Goal: Information Seeking & Learning: Learn about a topic

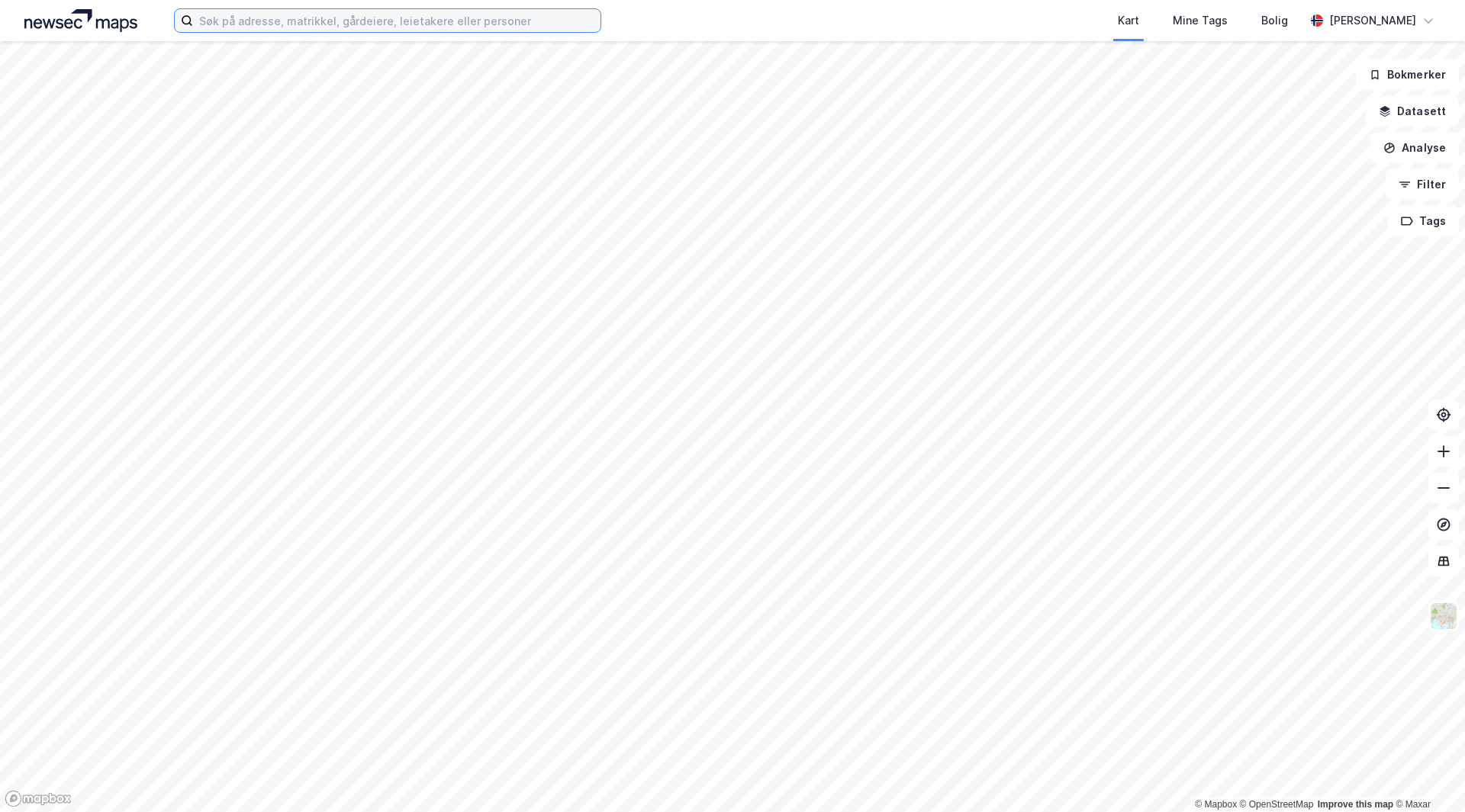
click at [471, 20] on input at bounding box center [397, 21] width 407 height 23
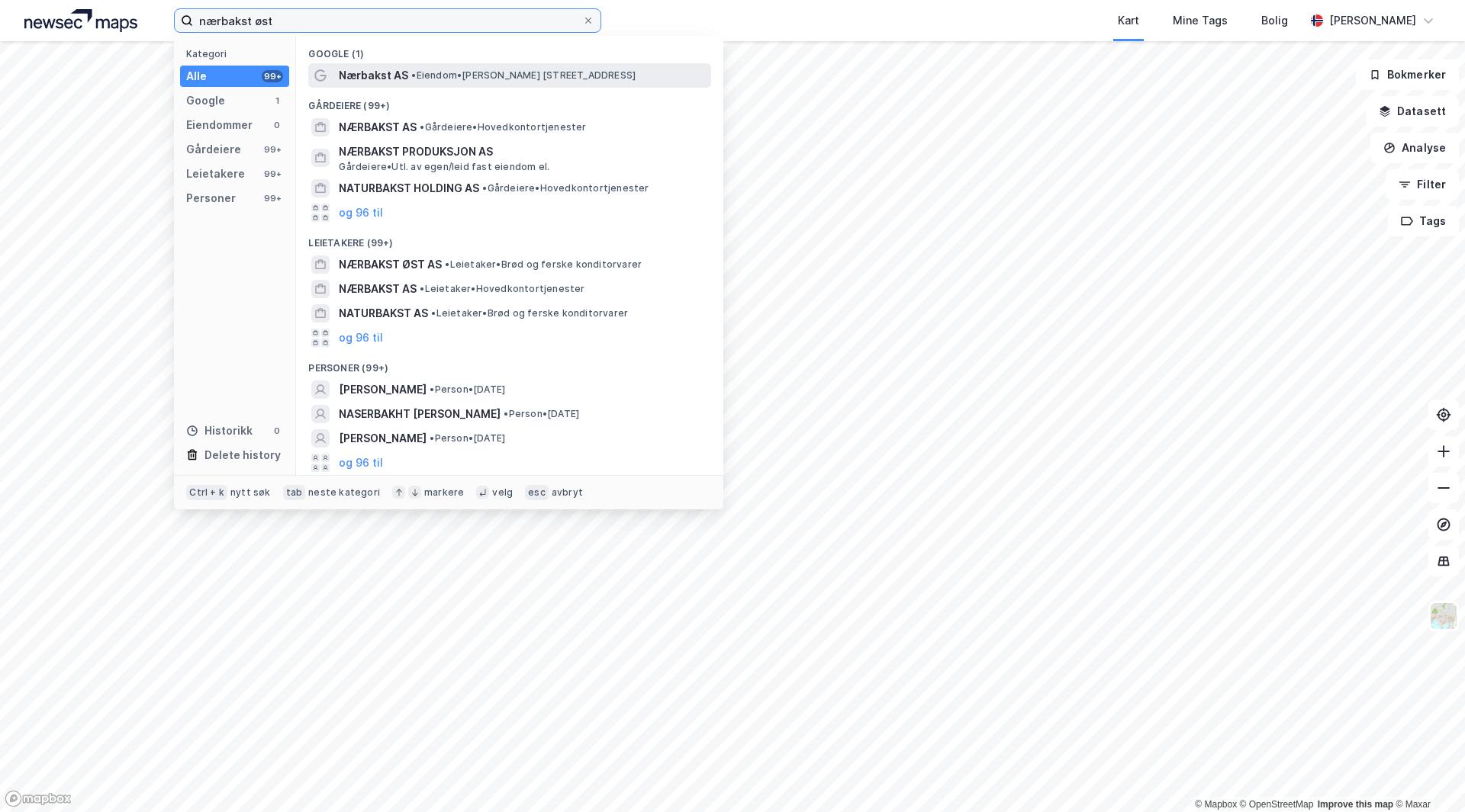
type input "nærbakst øst"
click at [433, 70] on span "• Eiendom • [PERSON_NAME][STREET_ADDRESS]" at bounding box center [523, 75] width 225 height 12
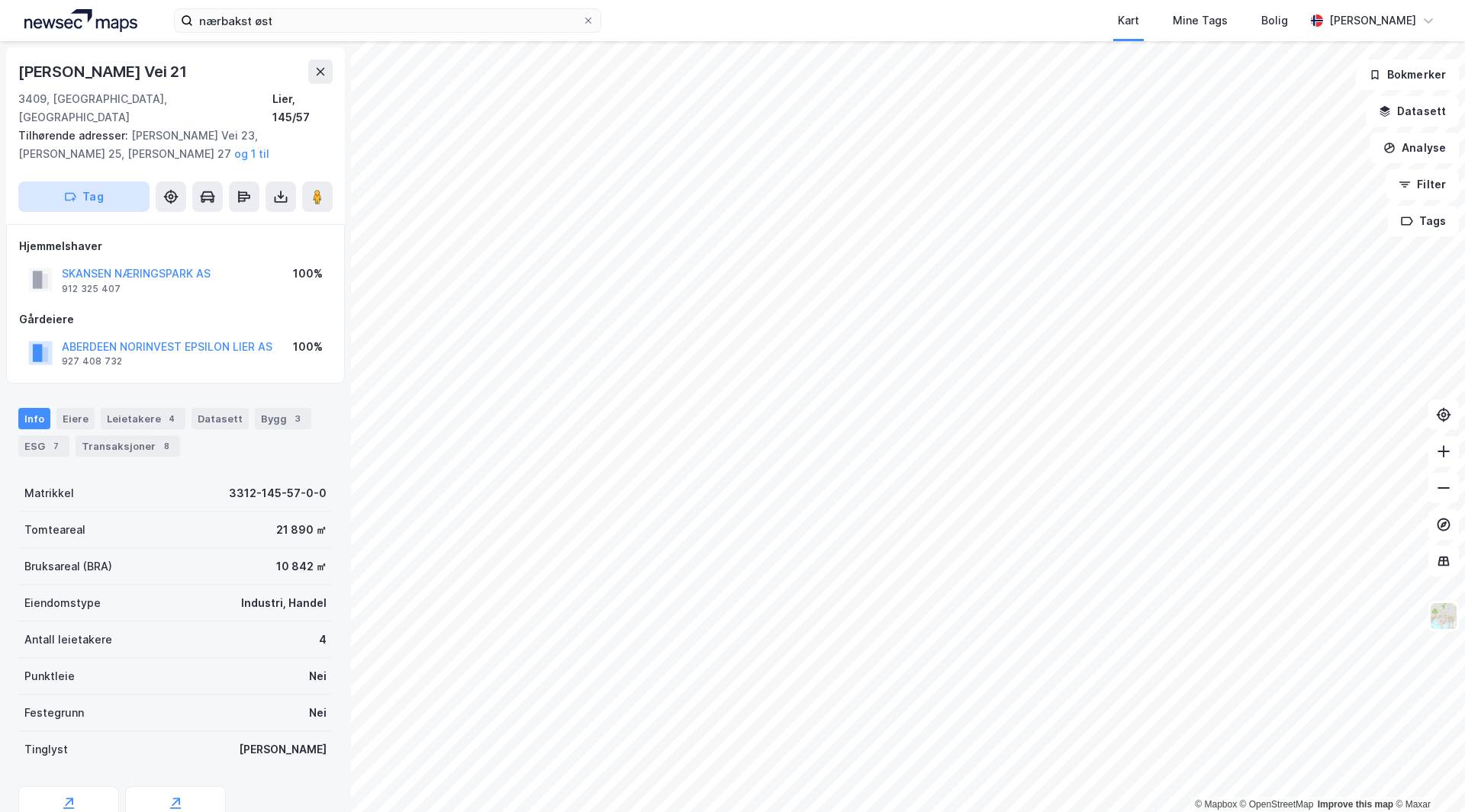
click at [89, 182] on button "Tag" at bounding box center [83, 197] width 131 height 31
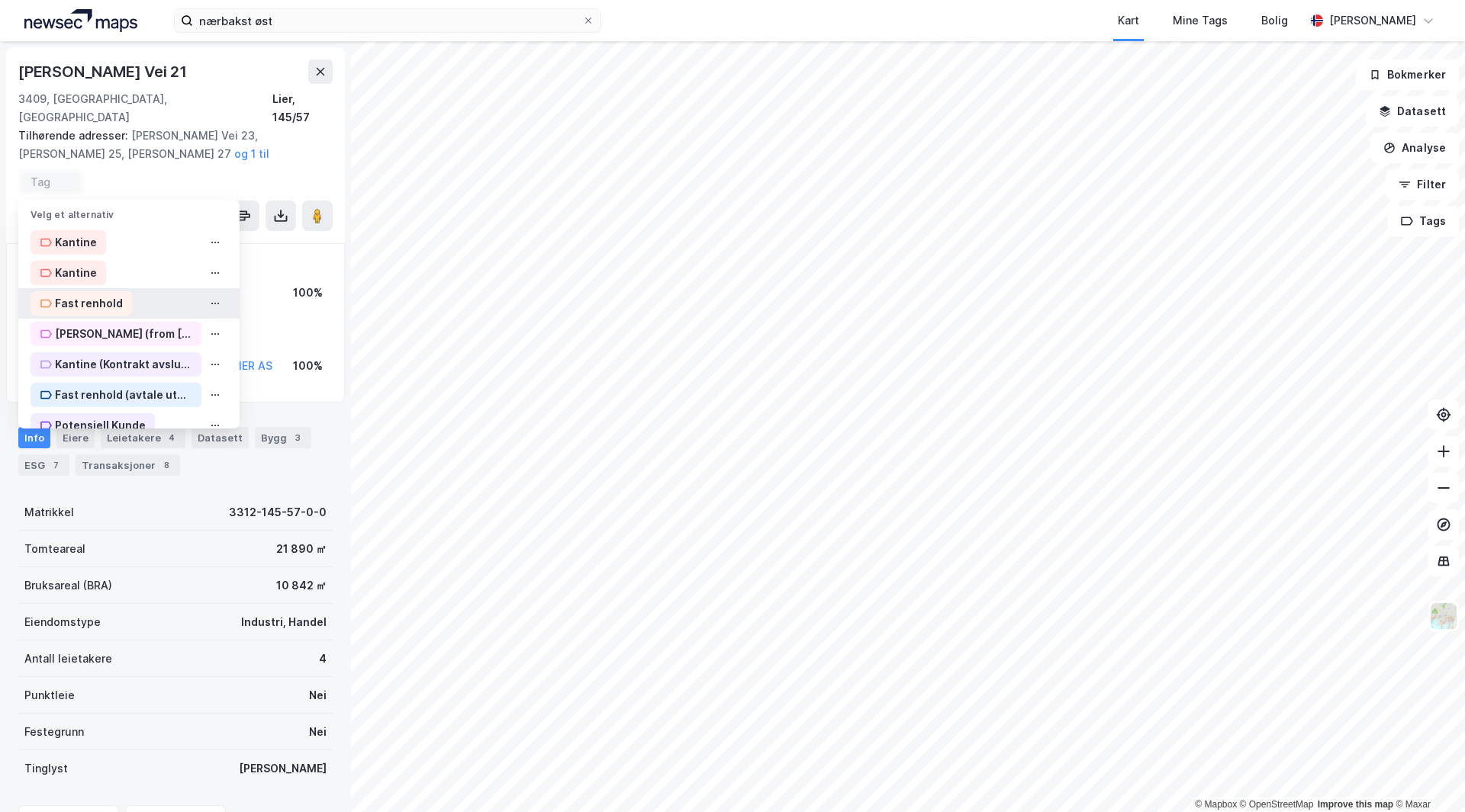
scroll to position [21, 0]
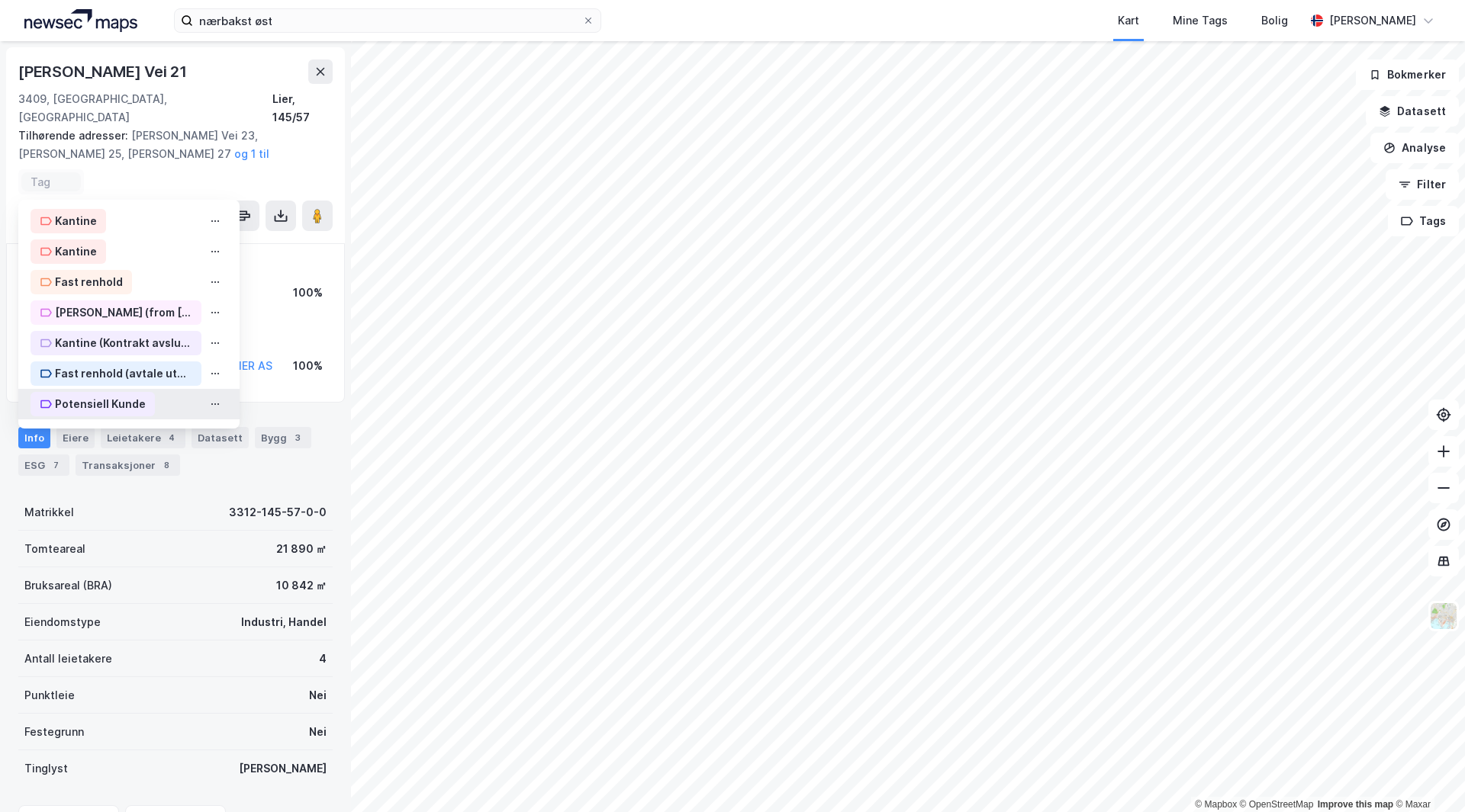
click at [105, 395] on div "Potensiell Kunde" at bounding box center [99, 404] width 91 height 18
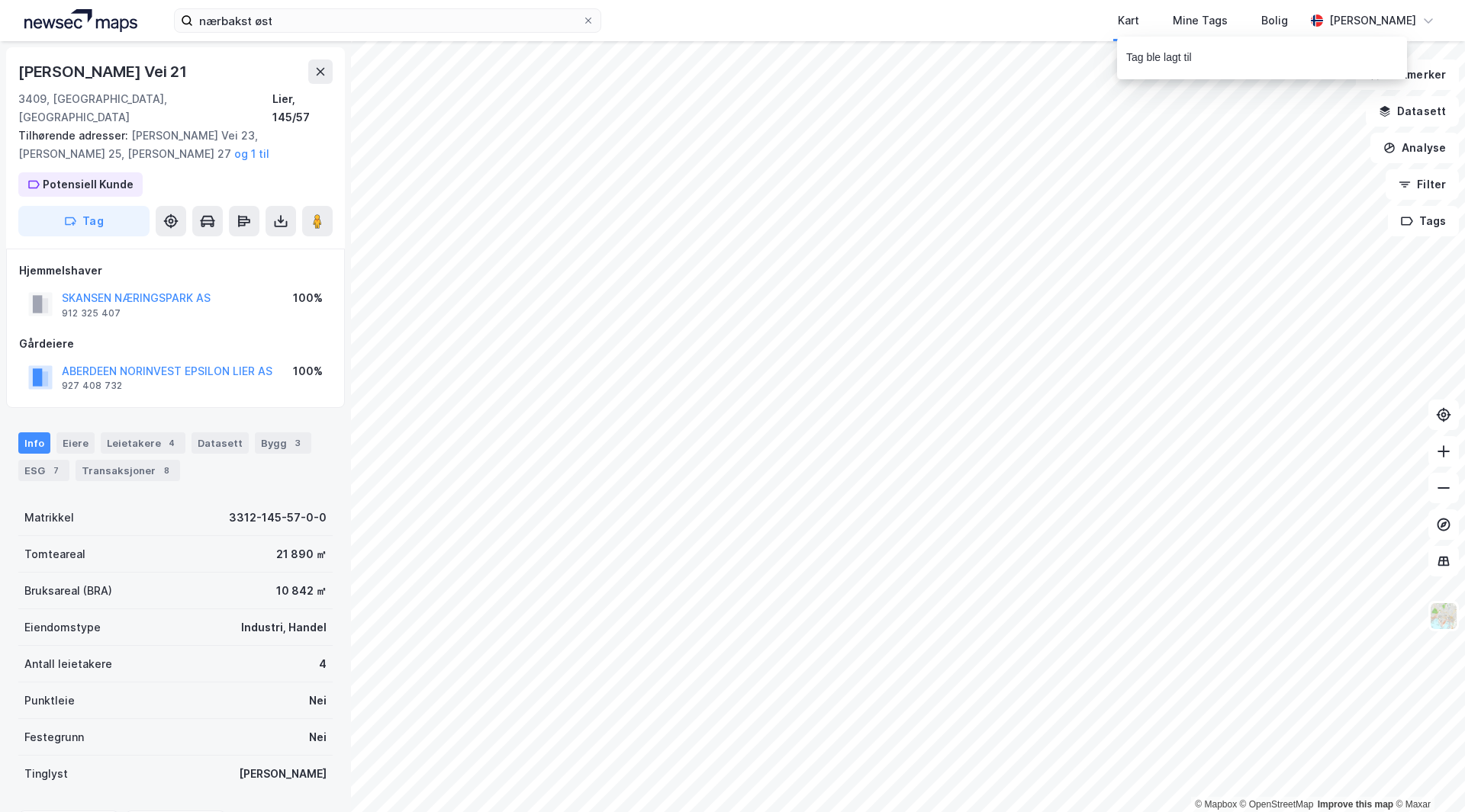
scroll to position [29, 0]
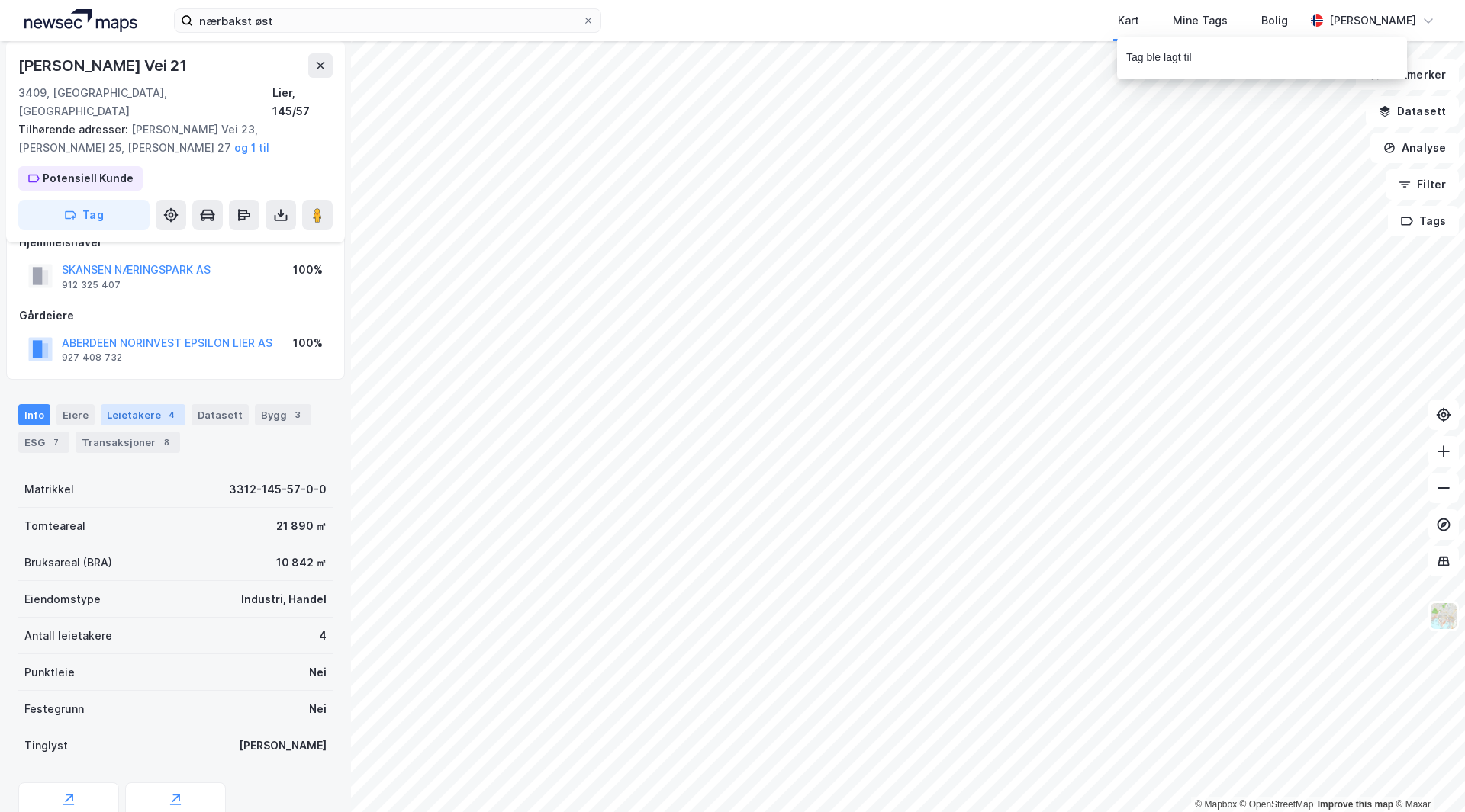
click at [165, 407] on div "4" at bounding box center [172, 415] width 15 height 15
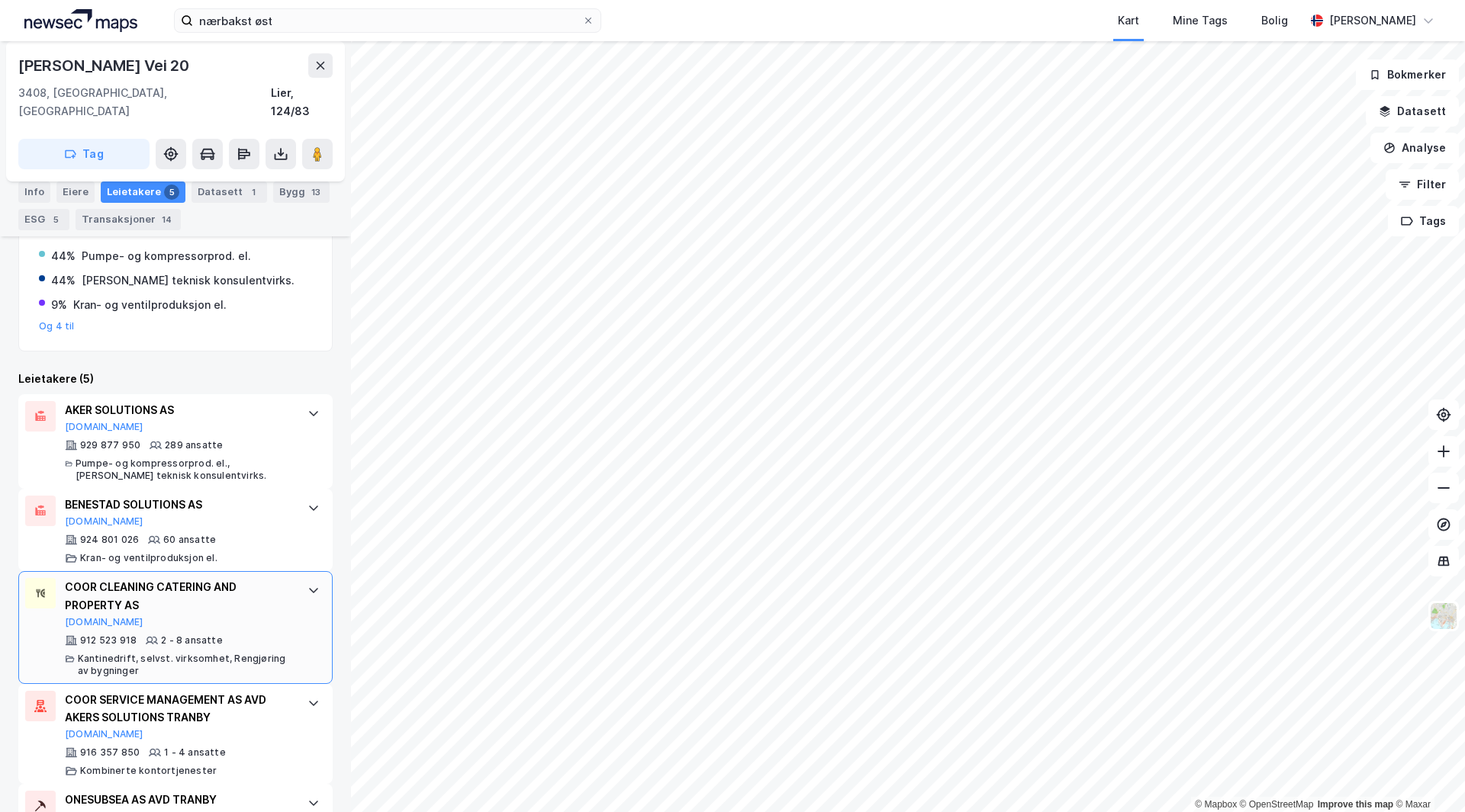
scroll to position [319, 0]
click at [96, 139] on button "Tag" at bounding box center [83, 154] width 131 height 31
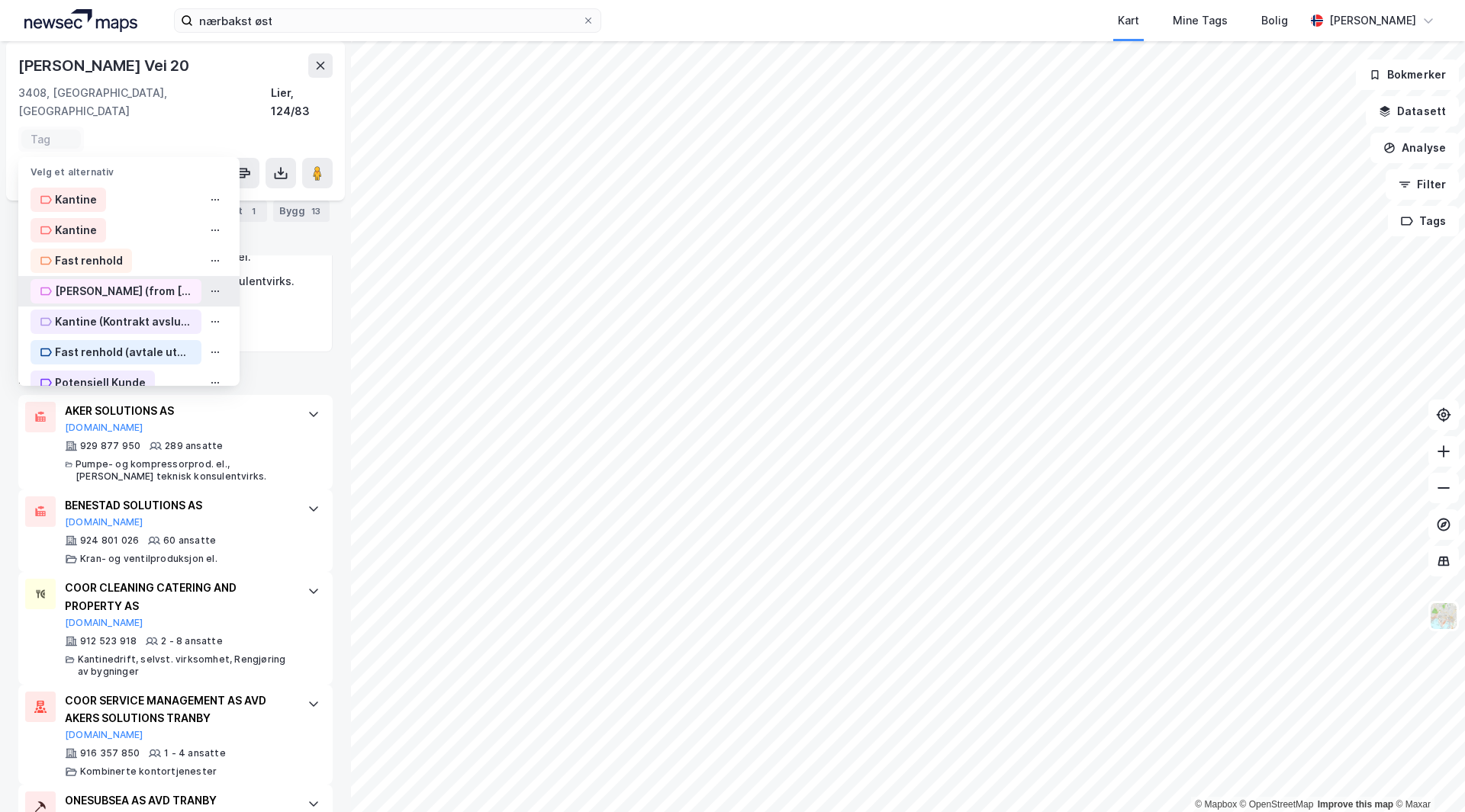
scroll to position [21, 0]
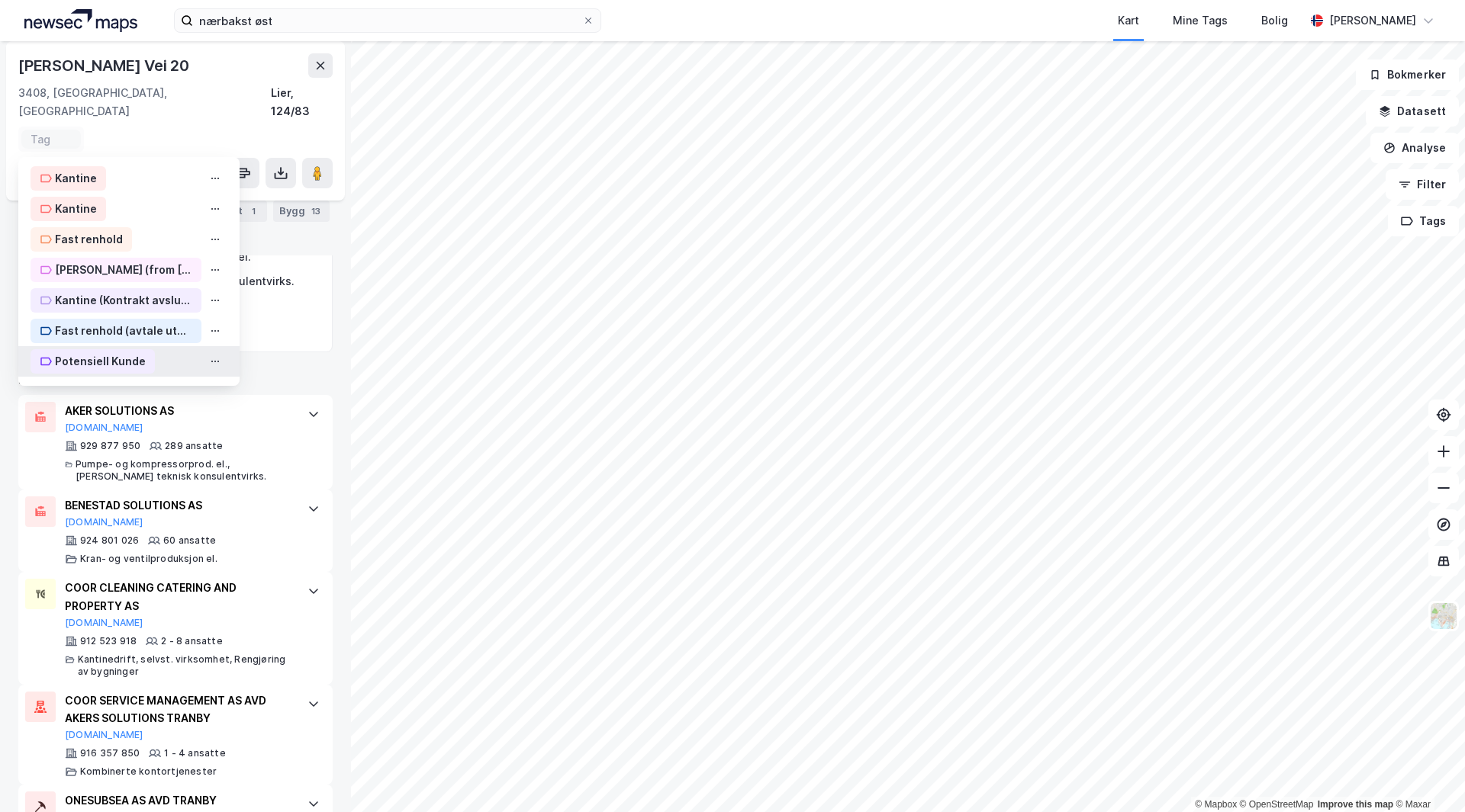
click at [119, 353] on div "Potensiell Kunde" at bounding box center [99, 361] width 91 height 18
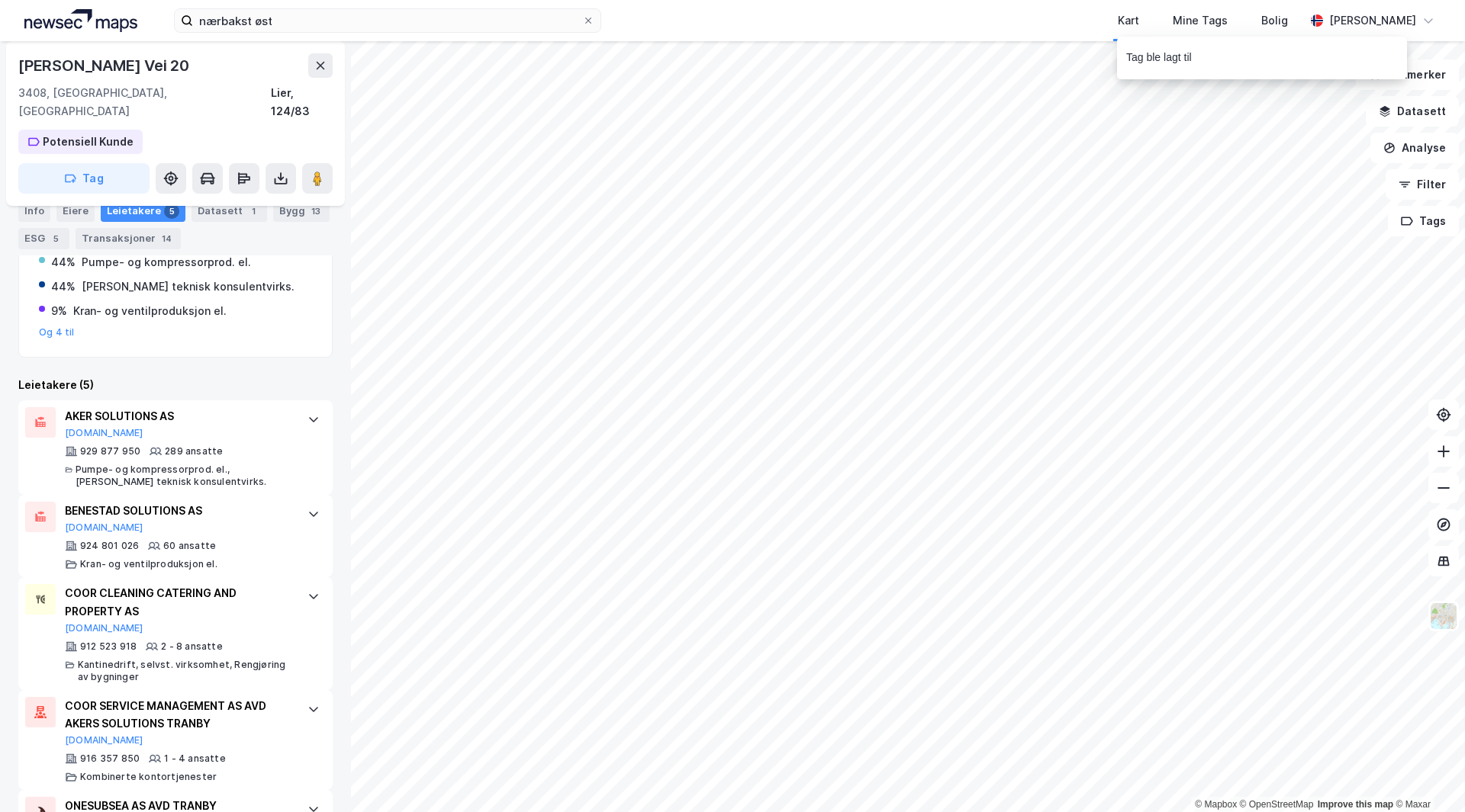
scroll to position [344, 0]
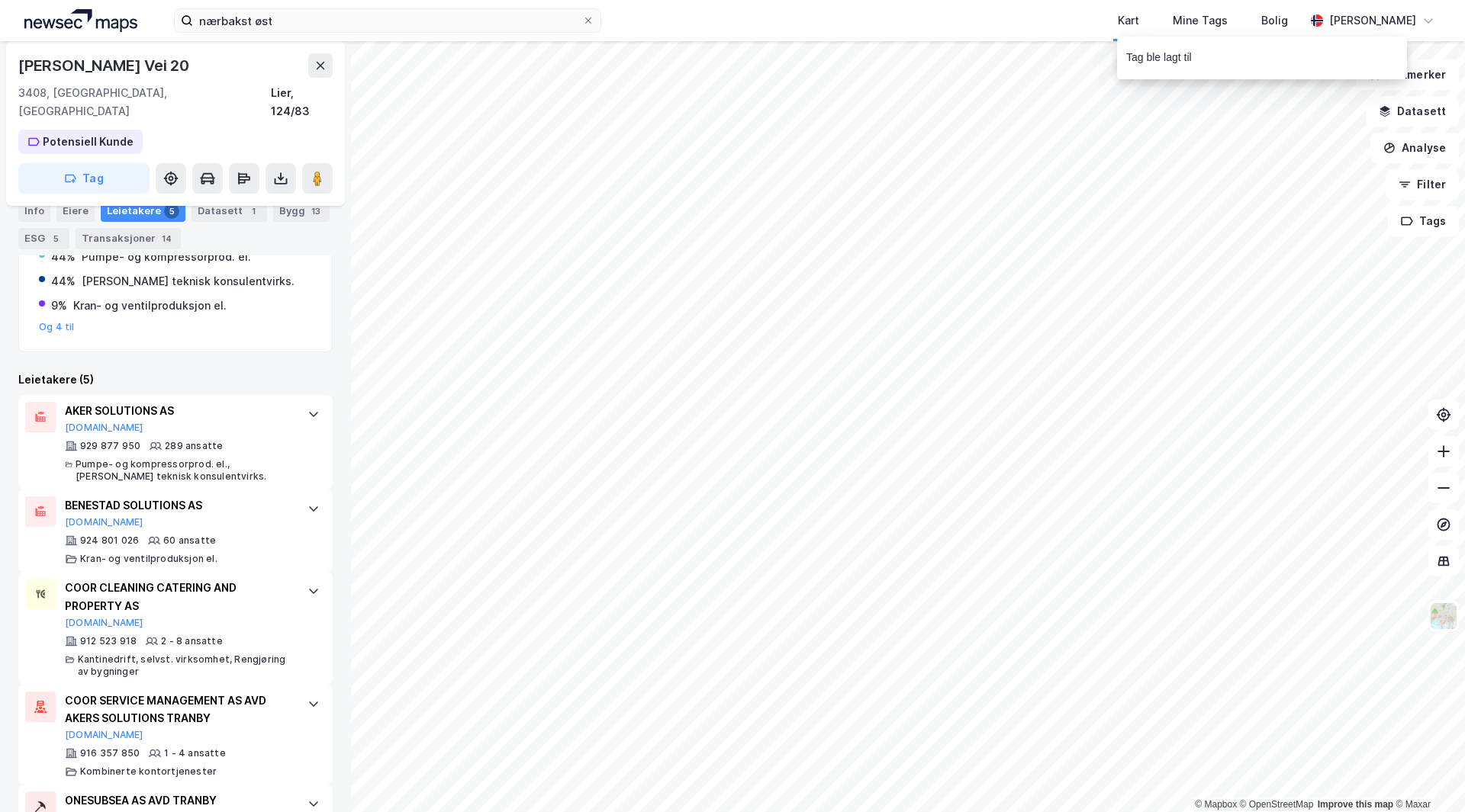
click at [228, 371] on div "Leietakere (5)" at bounding box center [175, 379] width 314 height 18
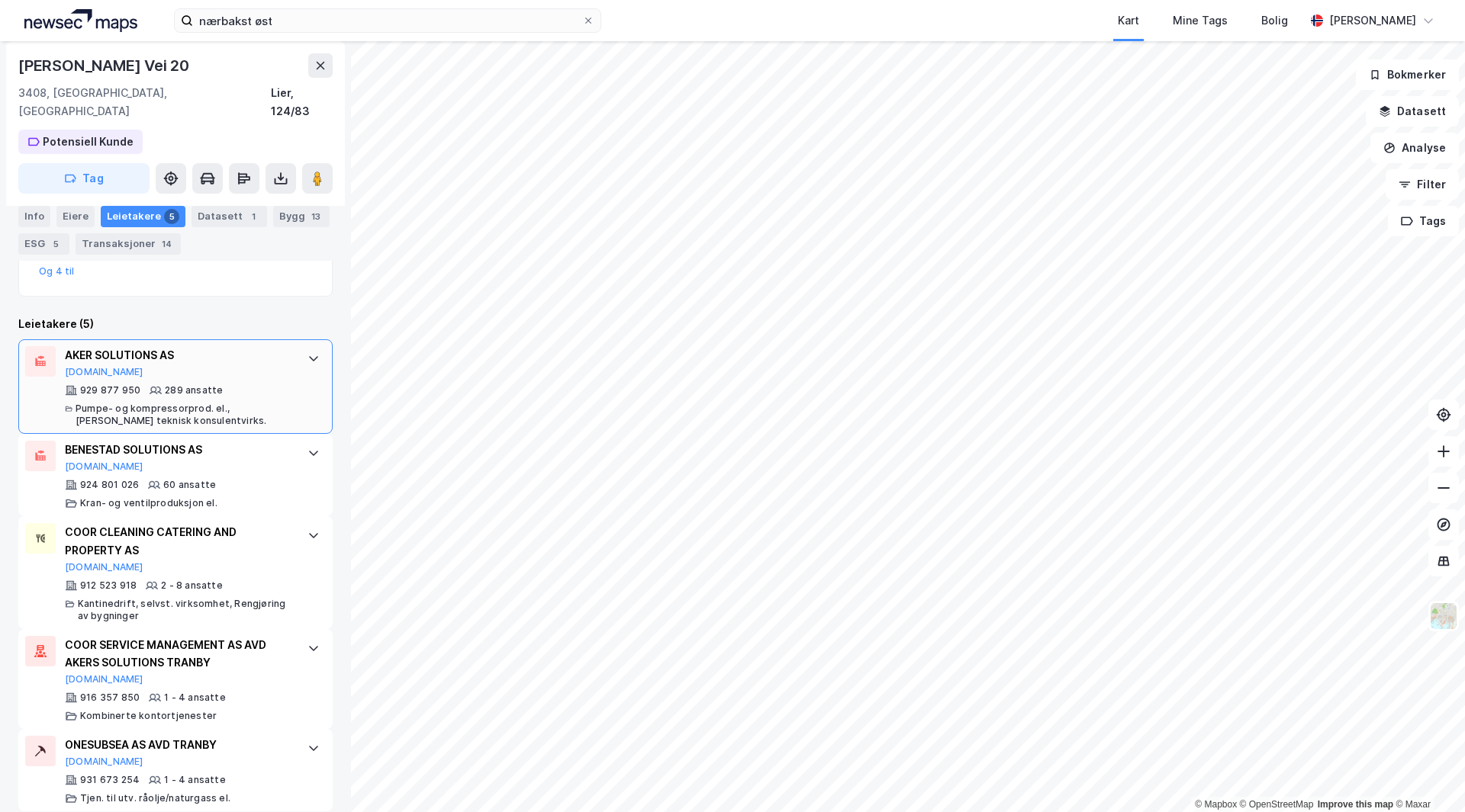
scroll to position [0, 0]
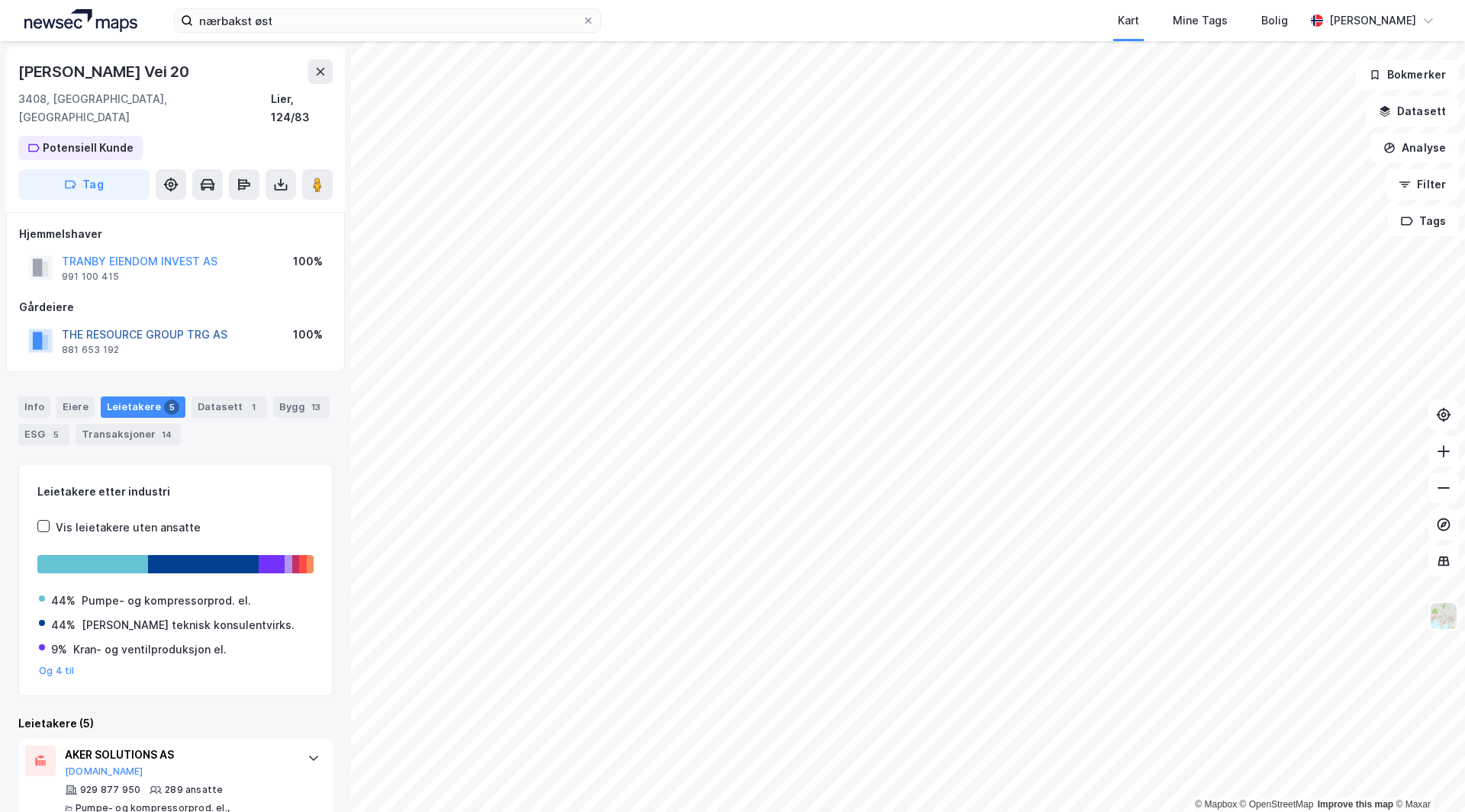
drag, startPoint x: 211, startPoint y: 305, endPoint x: 187, endPoint y: 319, distance: 27.8
click at [0, 0] on button "THE RESOURCE GROUP TRG AS" at bounding box center [0, 0] width 0 height 0
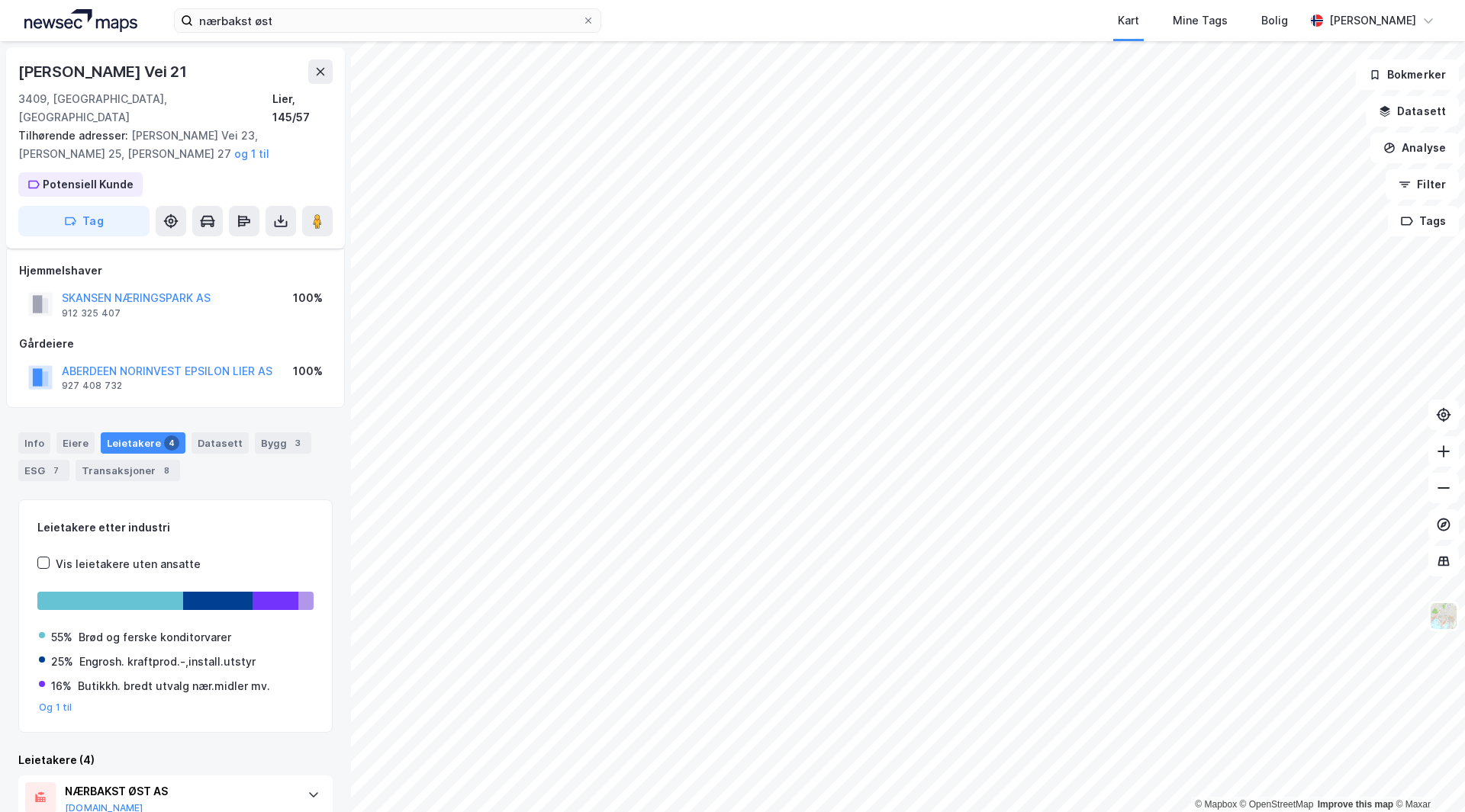
scroll to position [80, 0]
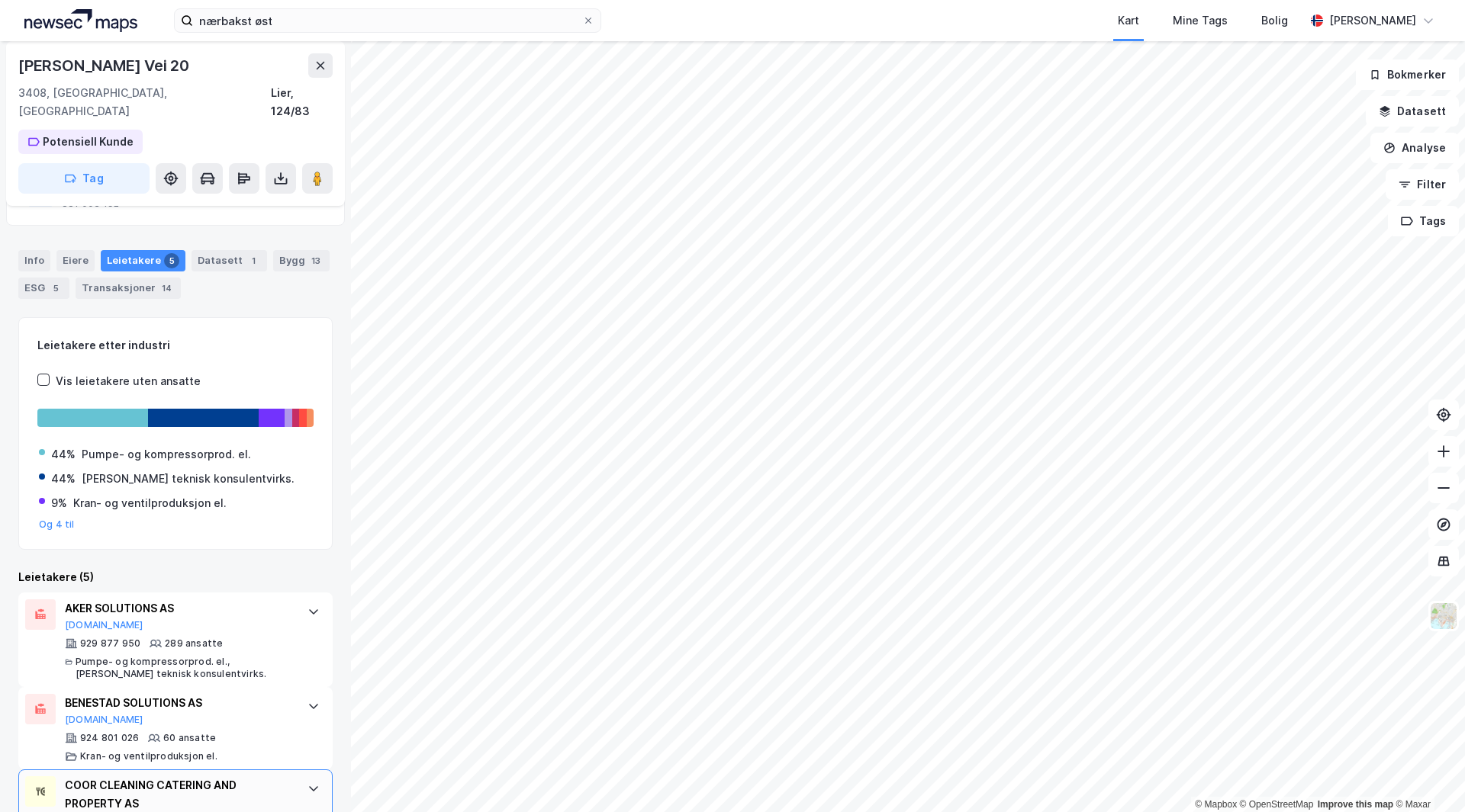
scroll to position [143, 0]
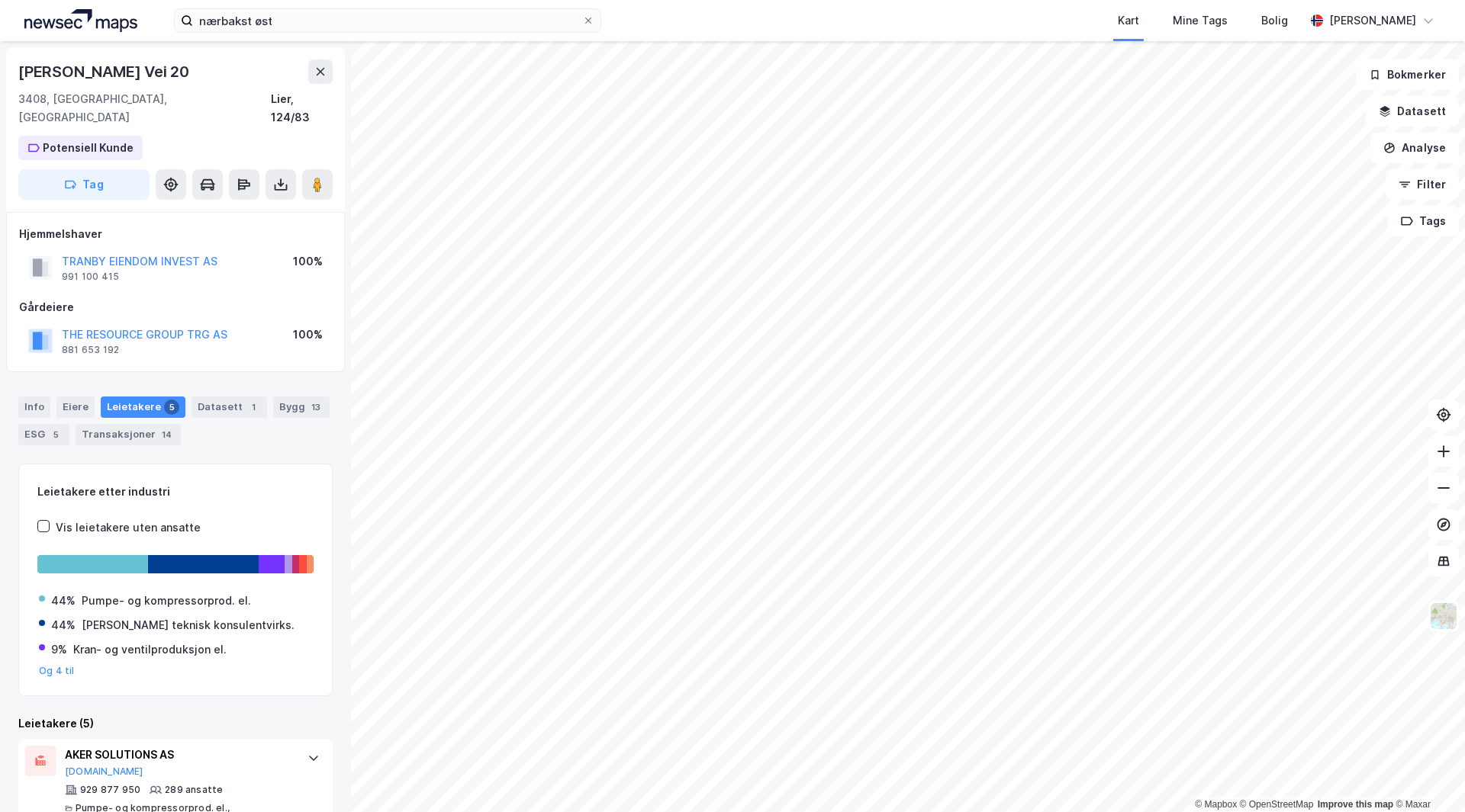
drag, startPoint x: 179, startPoint y: 244, endPoint x: 144, endPoint y: 223, distance: 40.8
click at [144, 225] on div "Hjemmelshaver" at bounding box center [175, 234] width 312 height 18
click at [0, 0] on button "TRANBY EIENDOM INVEST AS" at bounding box center [0, 0] width 0 height 0
click at [38, 298] on div "Gårdeiere" at bounding box center [175, 307] width 312 height 18
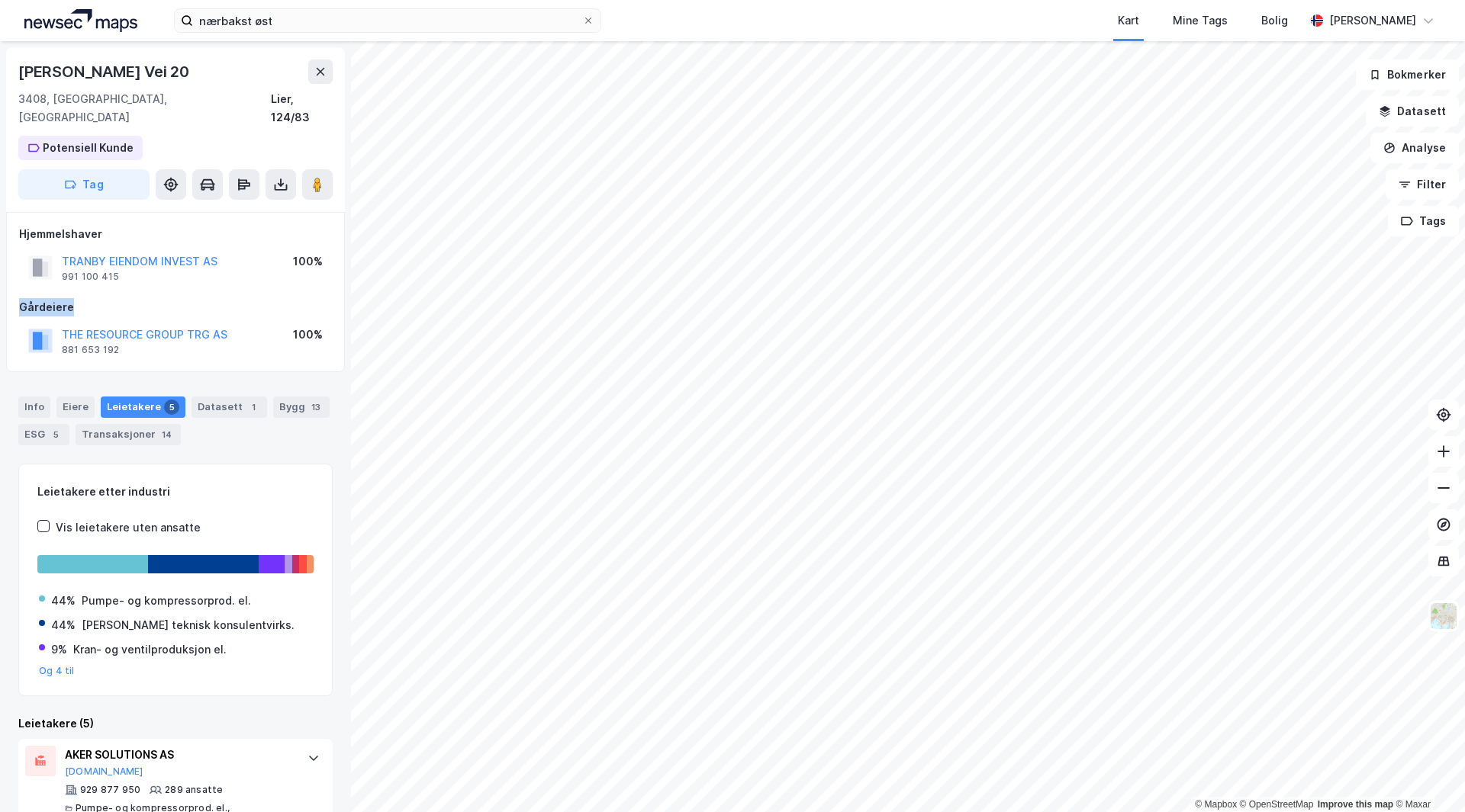
click at [141, 298] on div "Gårdeiere" at bounding box center [175, 307] width 312 height 18
drag, startPoint x: 191, startPoint y: 312, endPoint x: 267, endPoint y: 277, distance: 83.7
click at [267, 277] on div "Hjemmelshaver TRANBY EIENDOM INVEST AS 991 100 415 100% Gårdeiere THE RESOURCE …" at bounding box center [175, 292] width 312 height 135
click at [199, 323] on div "THE RESOURCE GROUP TRG AS 881 653 192 100%" at bounding box center [175, 341] width 312 height 36
click at [198, 326] on div "THE RESOURCE GROUP TRG AS" at bounding box center [144, 334] width 165 height 18
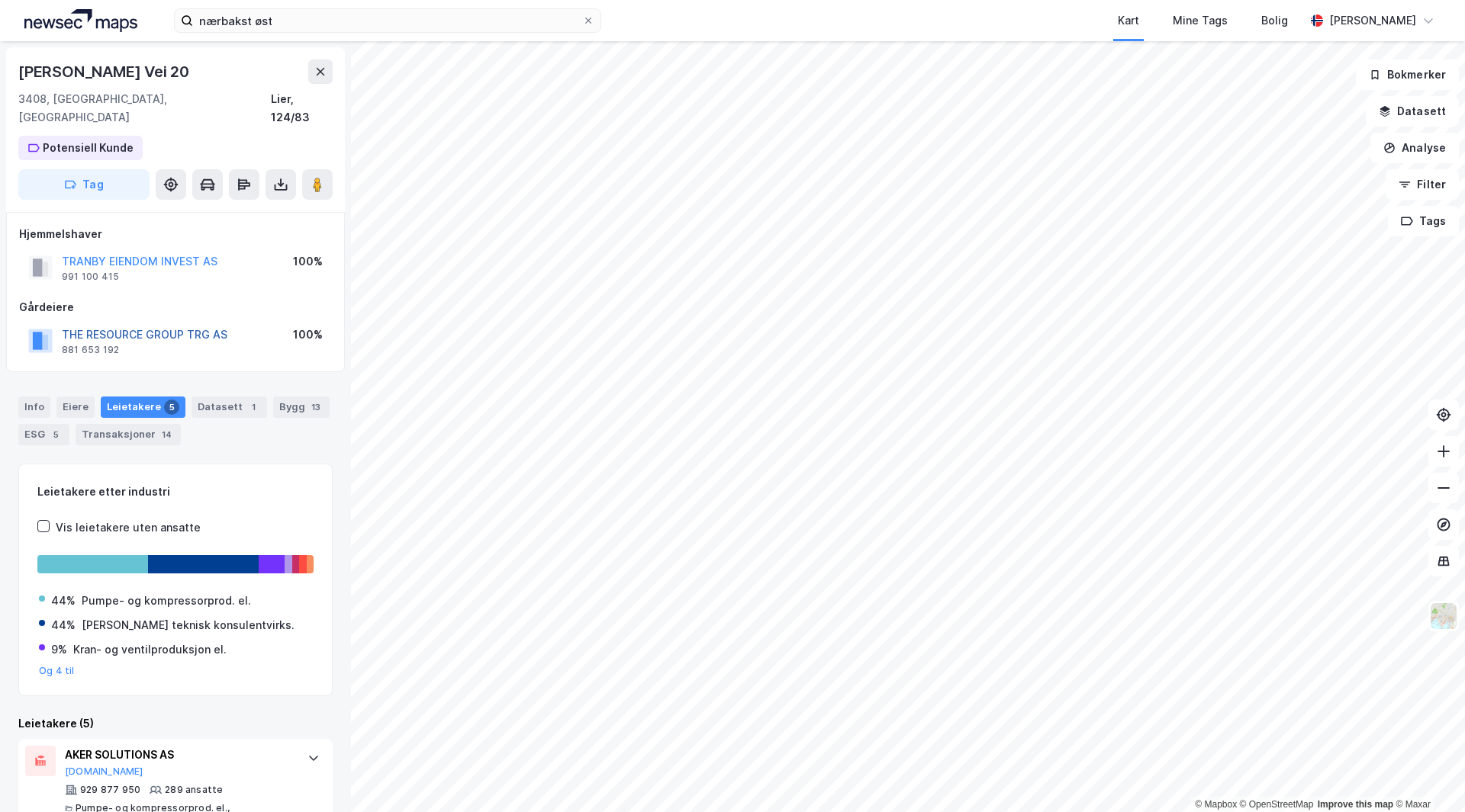
click at [0, 0] on button "THE RESOURCE GROUP TRG AS" at bounding box center [0, 0] width 0 height 0
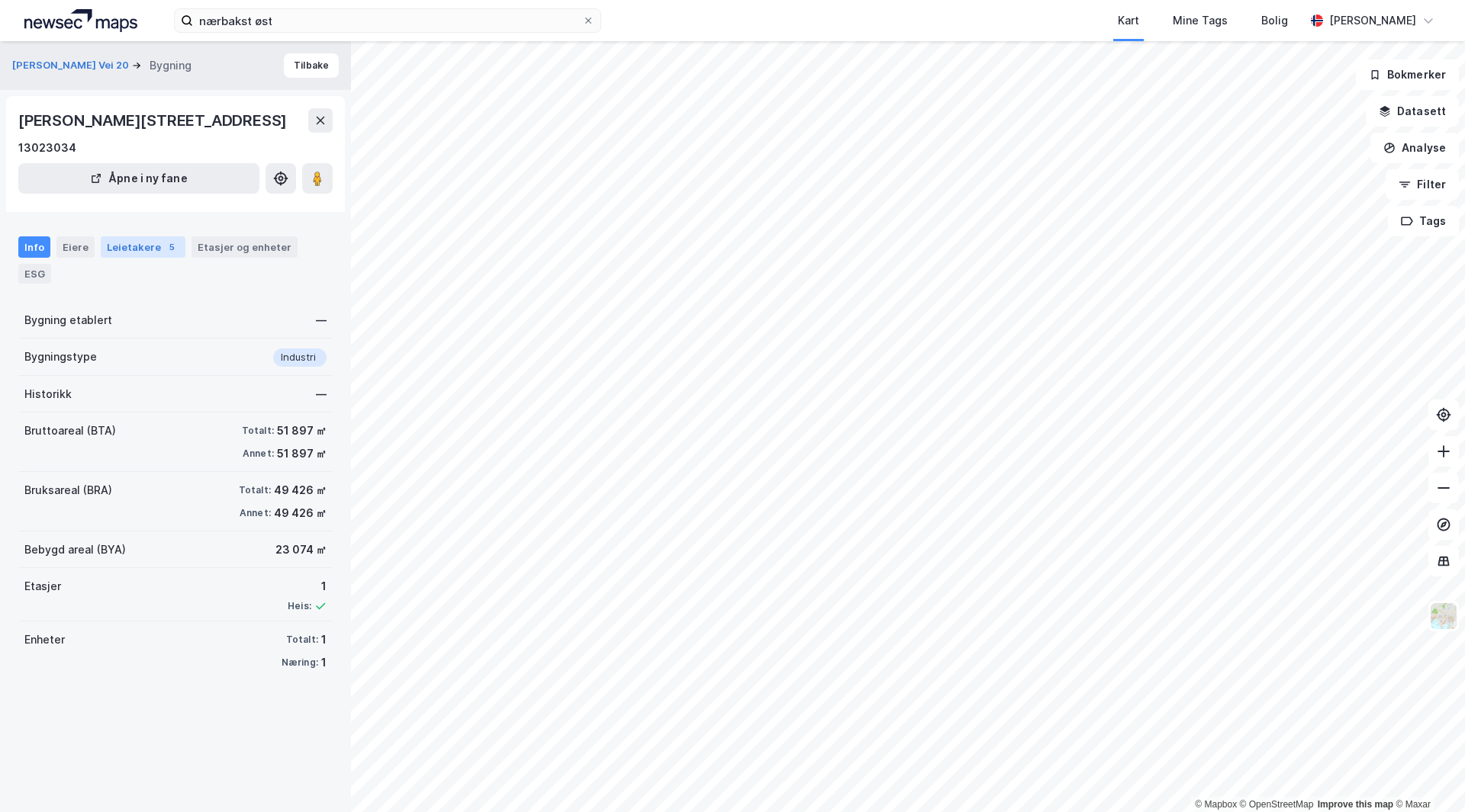
click at [112, 258] on div "Leietakere 5" at bounding box center [142, 246] width 85 height 21
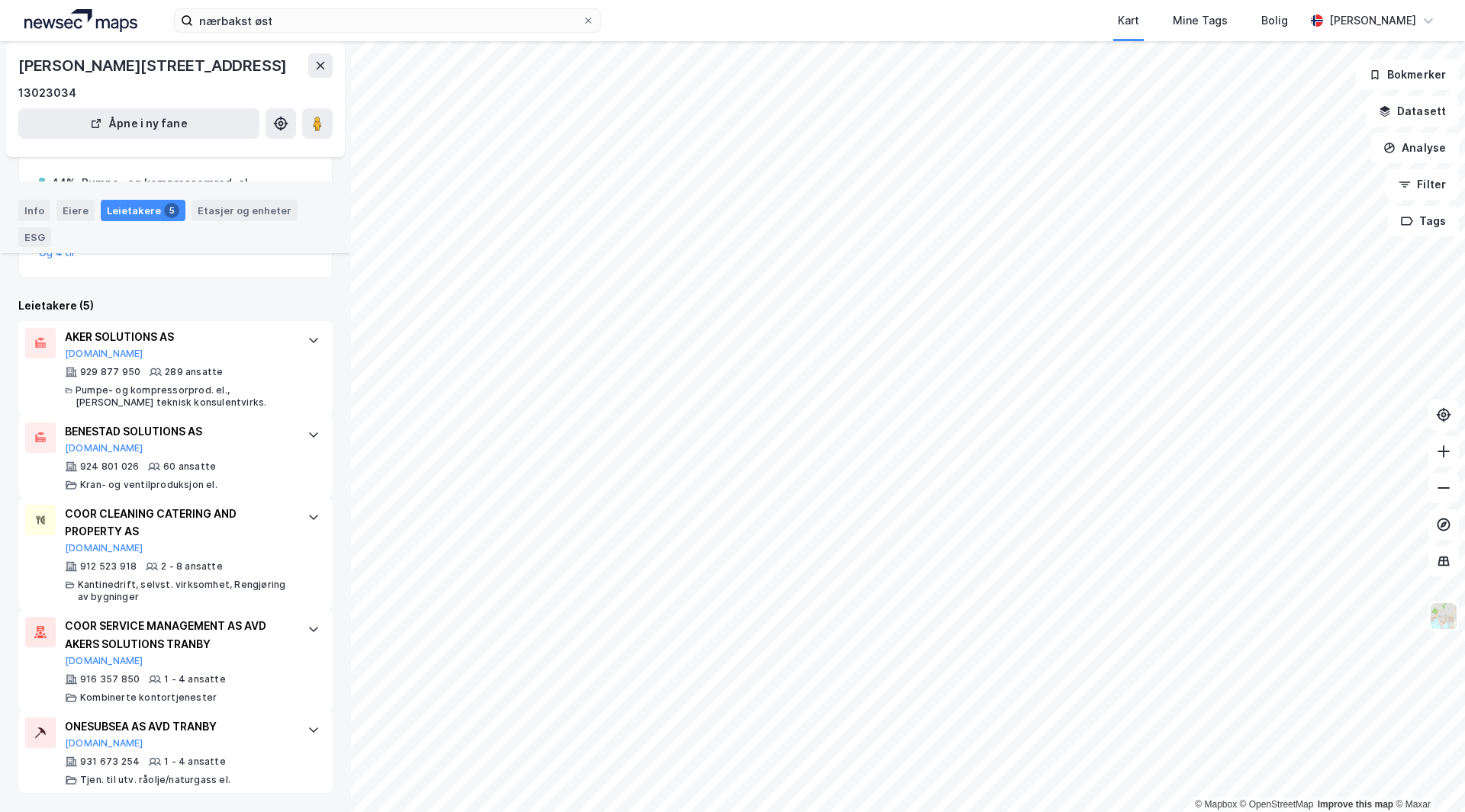
scroll to position [282, 0]
click at [308, 521] on icon at bounding box center [313, 517] width 12 height 12
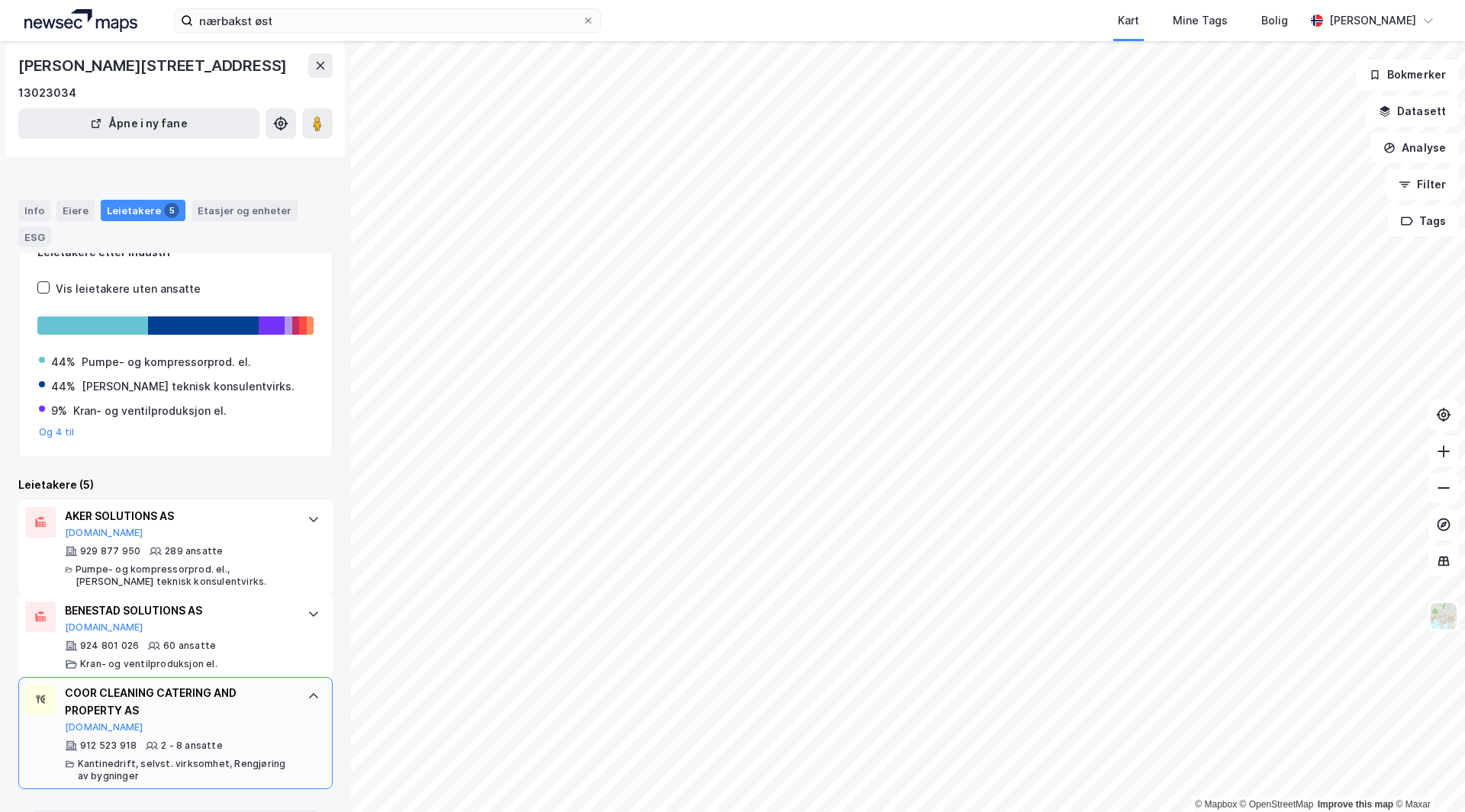
scroll to position [0, 0]
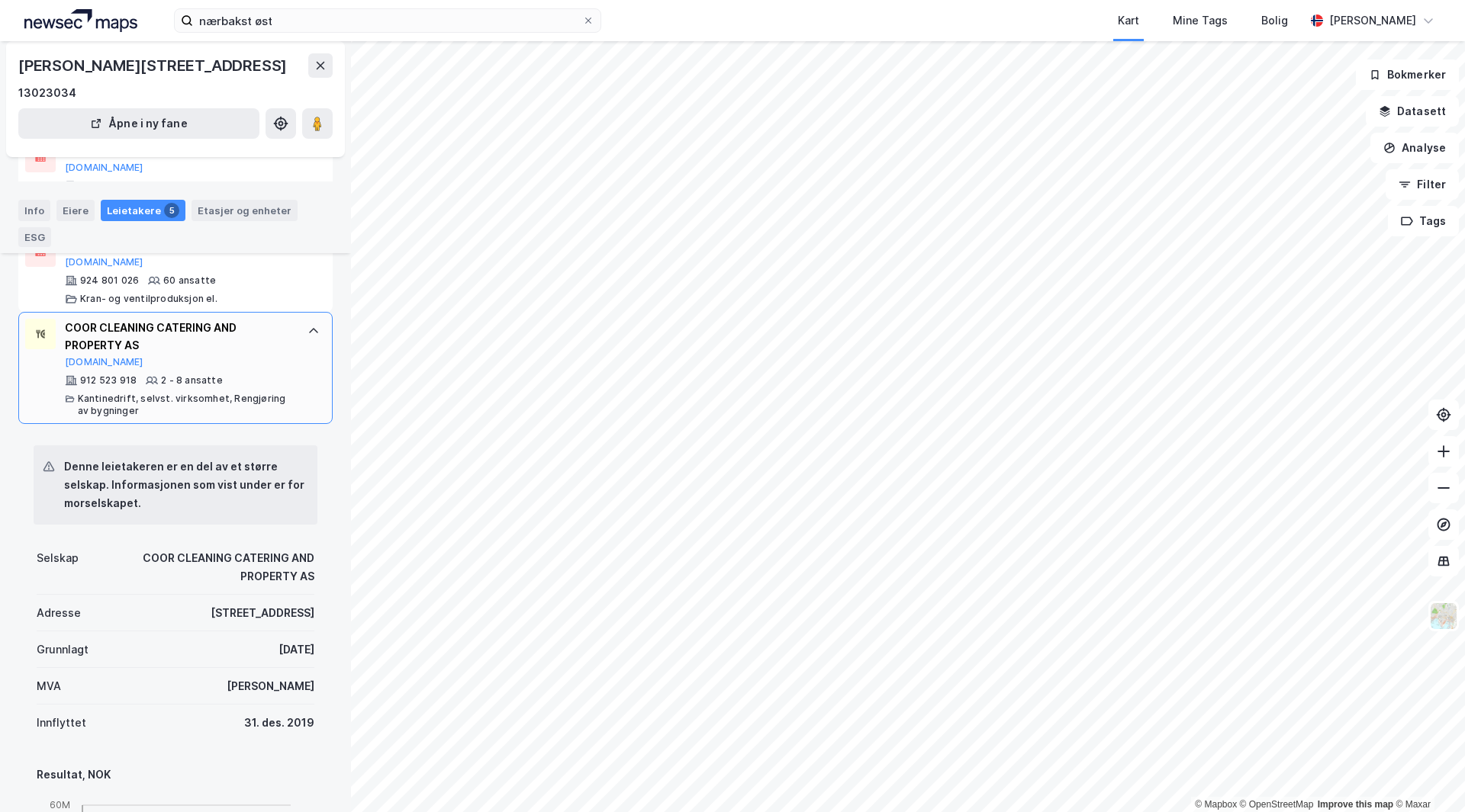
click at [308, 337] on icon at bounding box center [313, 331] width 12 height 12
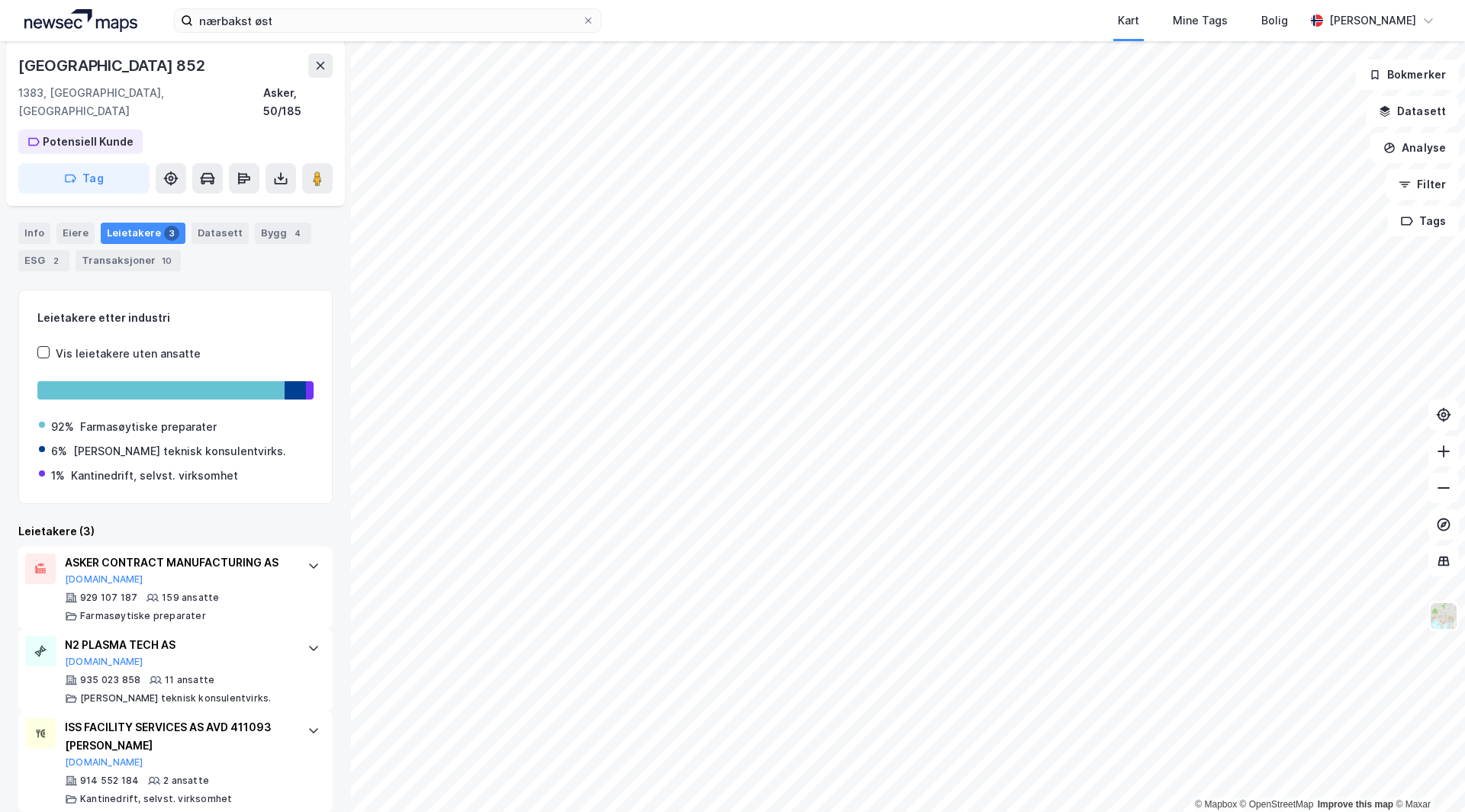
scroll to position [10, 0]
